Goal: Information Seeking & Learning: Check status

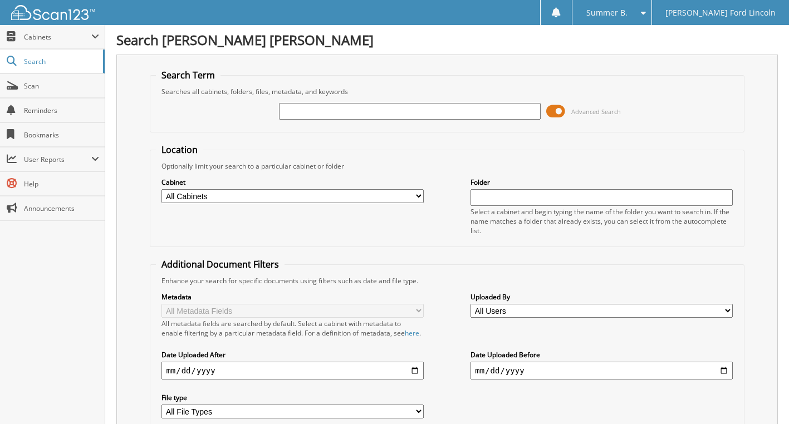
paste input "[US_VEHICLE_IDENTIFICATION_NUMBER]"
type input "[US_VEHICLE_IDENTIFICATION_NUMBER]"
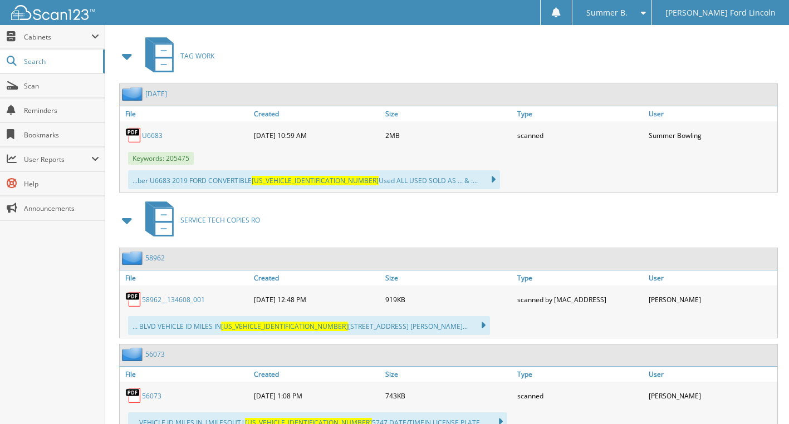
scroll to position [501, 0]
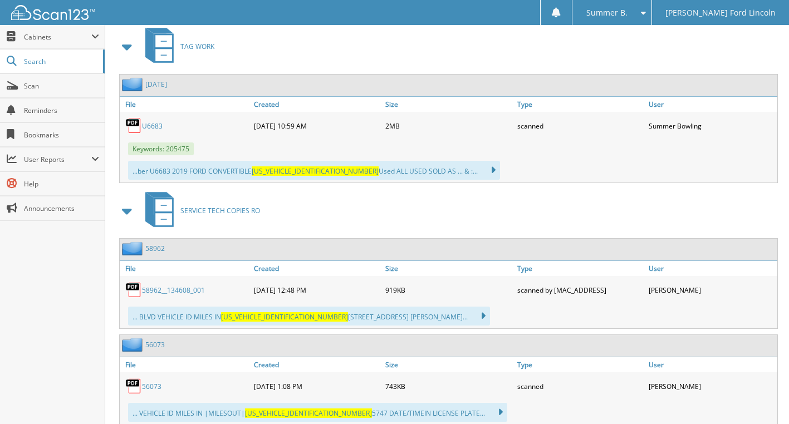
click at [150, 131] on link "U6683" at bounding box center [152, 125] width 21 height 9
click at [157, 131] on link "U6683" at bounding box center [152, 125] width 21 height 9
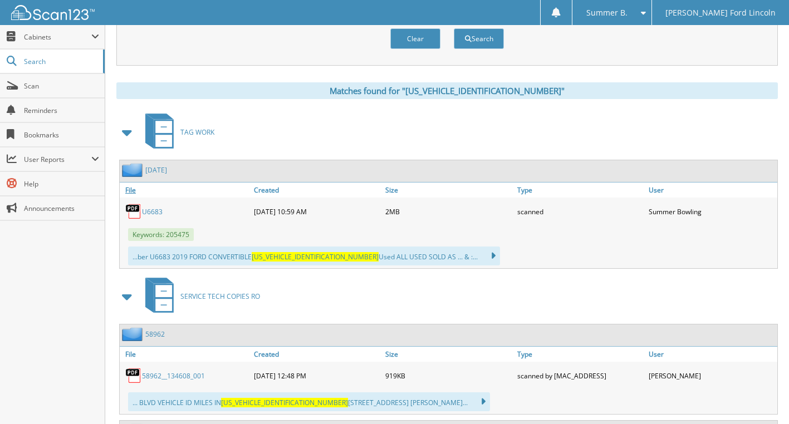
scroll to position [390, 0]
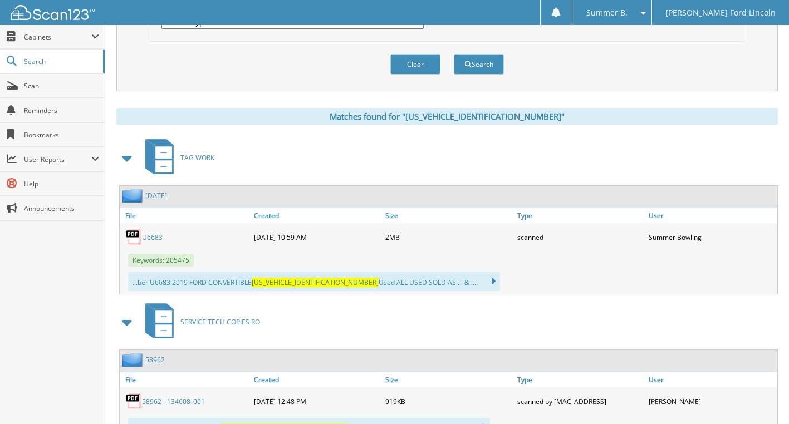
click at [153, 242] on link "U6683" at bounding box center [152, 237] width 21 height 9
